Goal: Use online tool/utility: Use online tool/utility

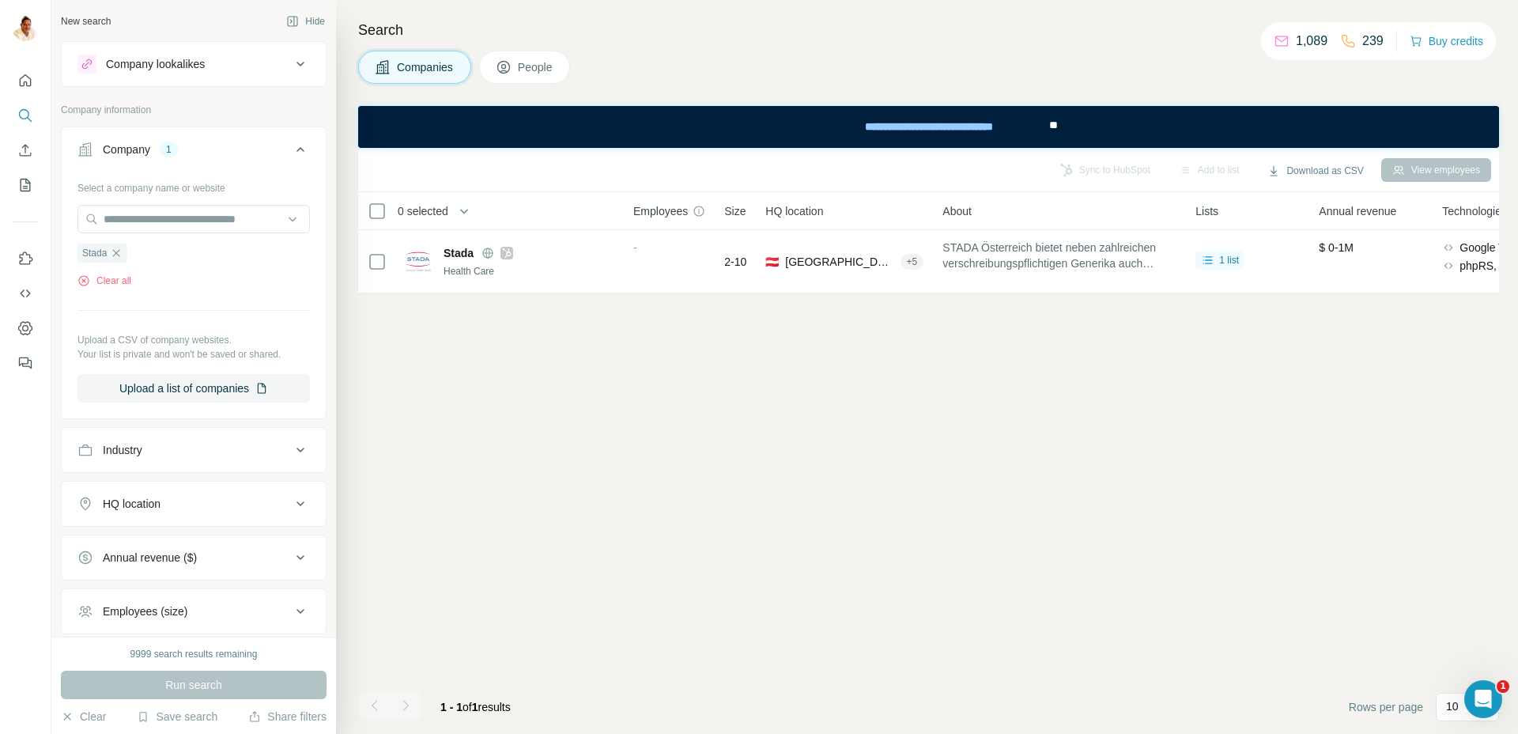
click at [118, 251] on icon "button" at bounding box center [116, 253] width 13 height 13
click at [118, 251] on div "Select a company name or website Stada Clear all Upload a CSV of company websit…" at bounding box center [193, 289] width 232 height 228
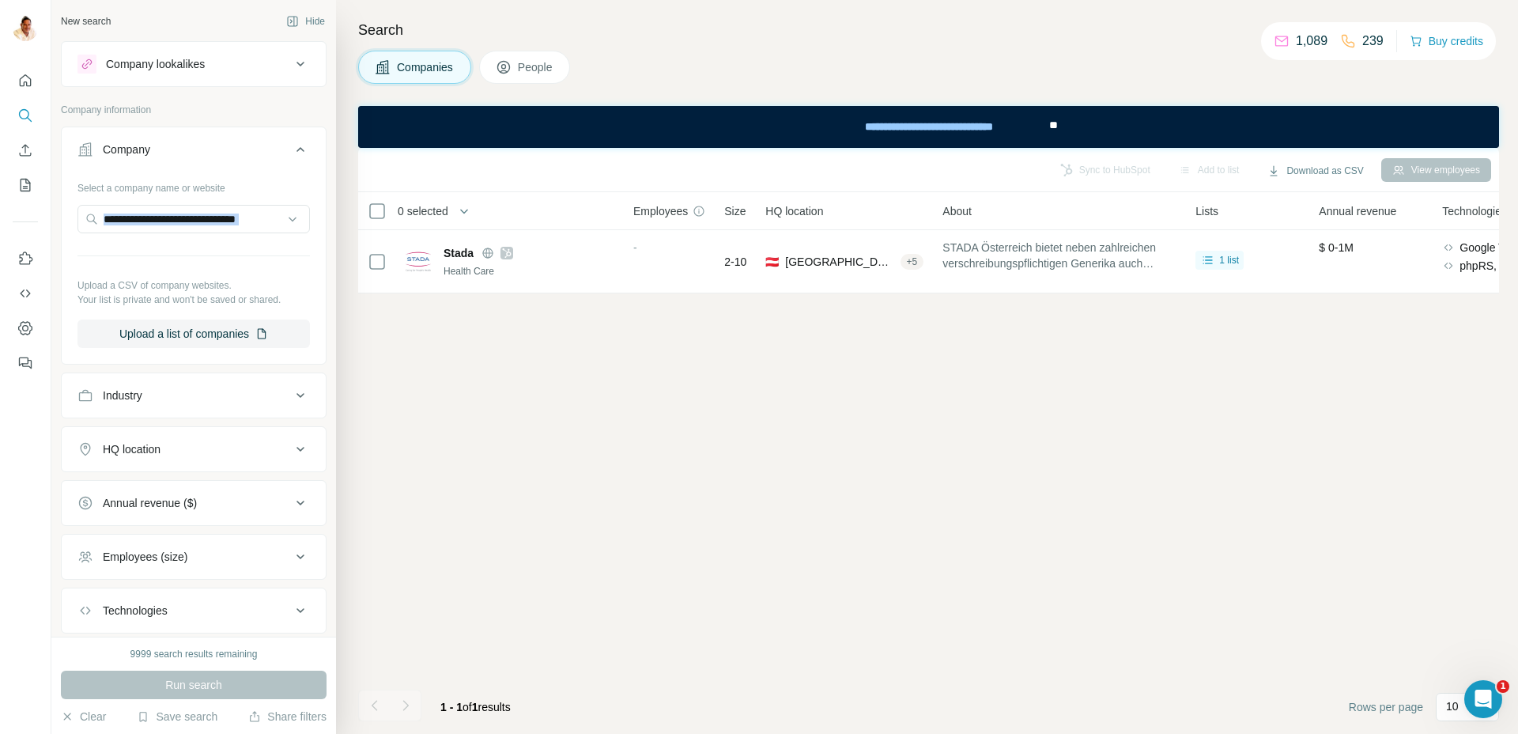
click at [118, 251] on div "Select a company name or website Upload a CSV of company websites. Your list is…" at bounding box center [193, 261] width 232 height 173
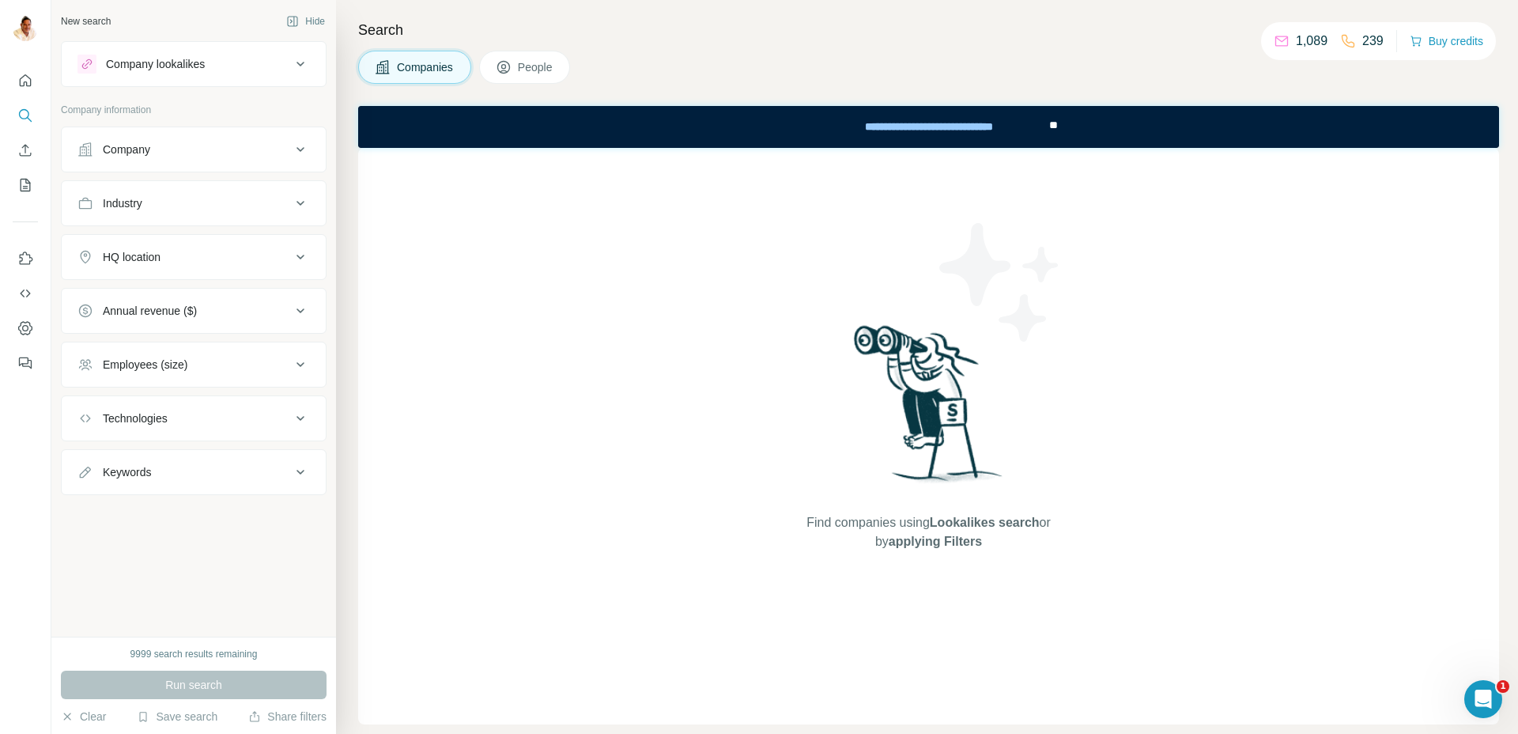
click at [301, 149] on icon at bounding box center [300, 149] width 8 height 5
click at [300, 149] on icon at bounding box center [300, 149] width 19 height 19
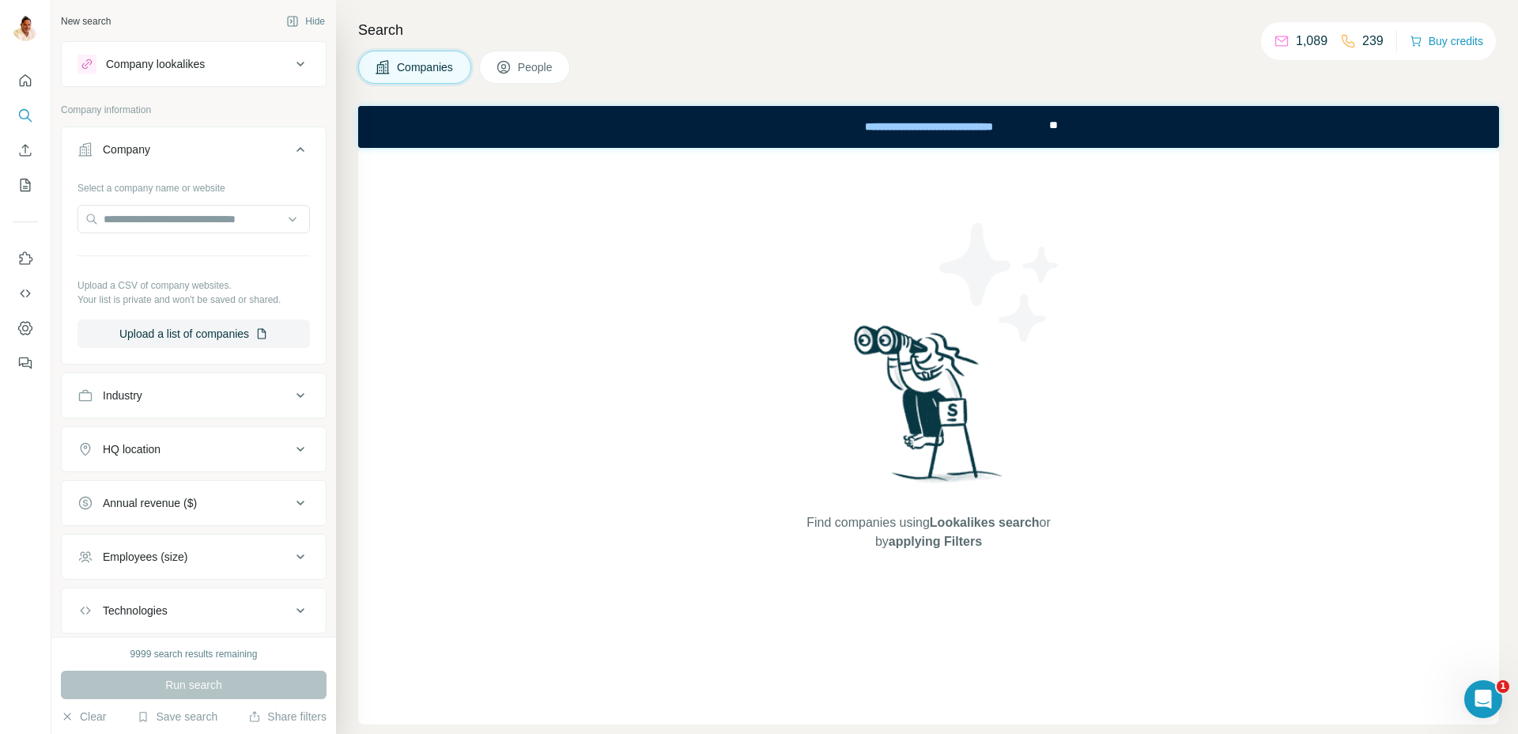
scroll to position [1, 0]
click at [167, 218] on input "text" at bounding box center [193, 218] width 232 height 28
